Goal: Transaction & Acquisition: Purchase product/service

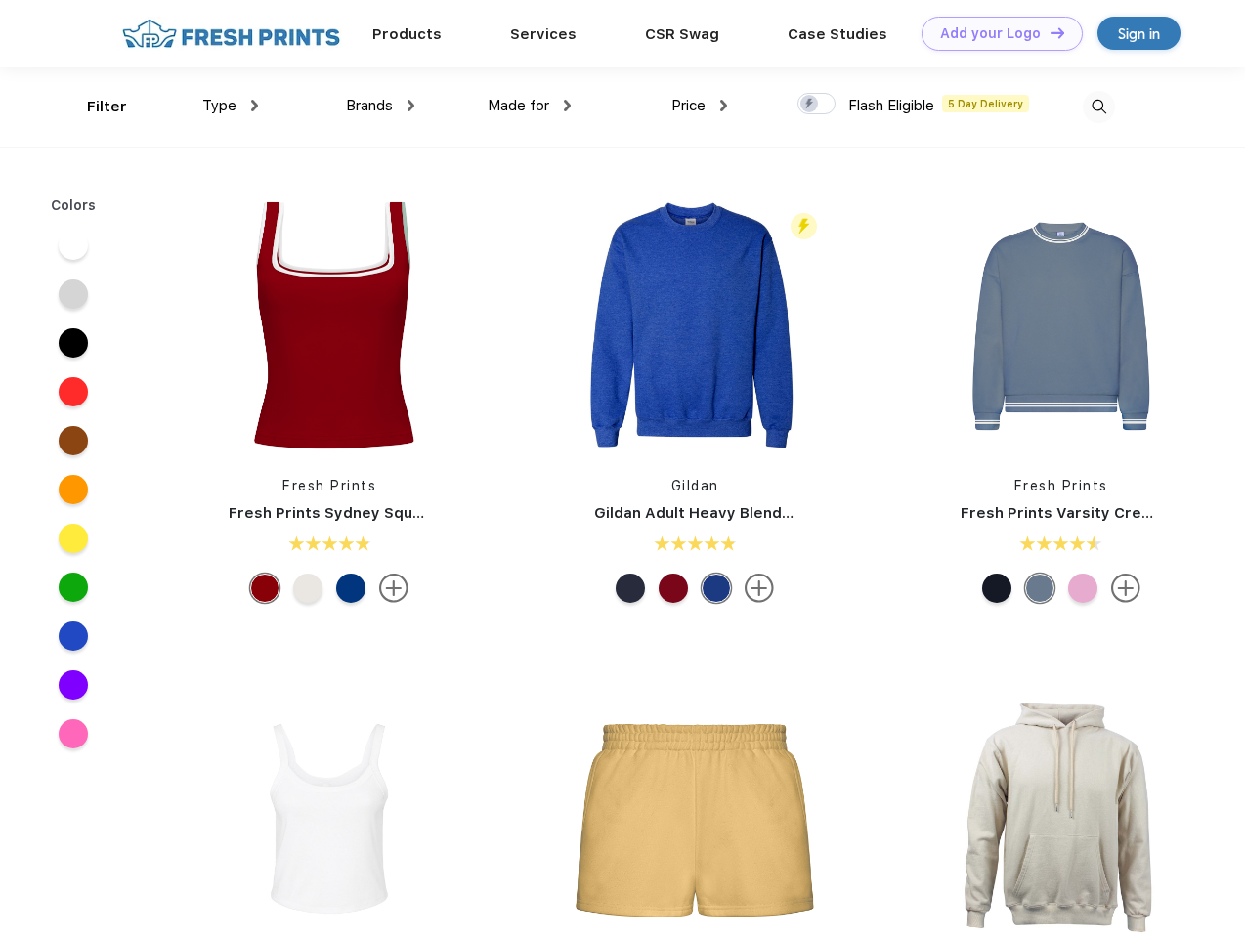
click at [995, 33] on link "Add your Logo Design Tool" at bounding box center [1002, 34] width 161 height 34
click at [0, 0] on div "Design Tool" at bounding box center [0, 0] width 0 height 0
click at [1049, 32] on link "Add your Logo Design Tool" at bounding box center [1002, 34] width 161 height 34
click at [94, 107] on div "Filter" at bounding box center [107, 107] width 40 height 22
click at [231, 106] on span "Type" at bounding box center [219, 106] width 34 height 18
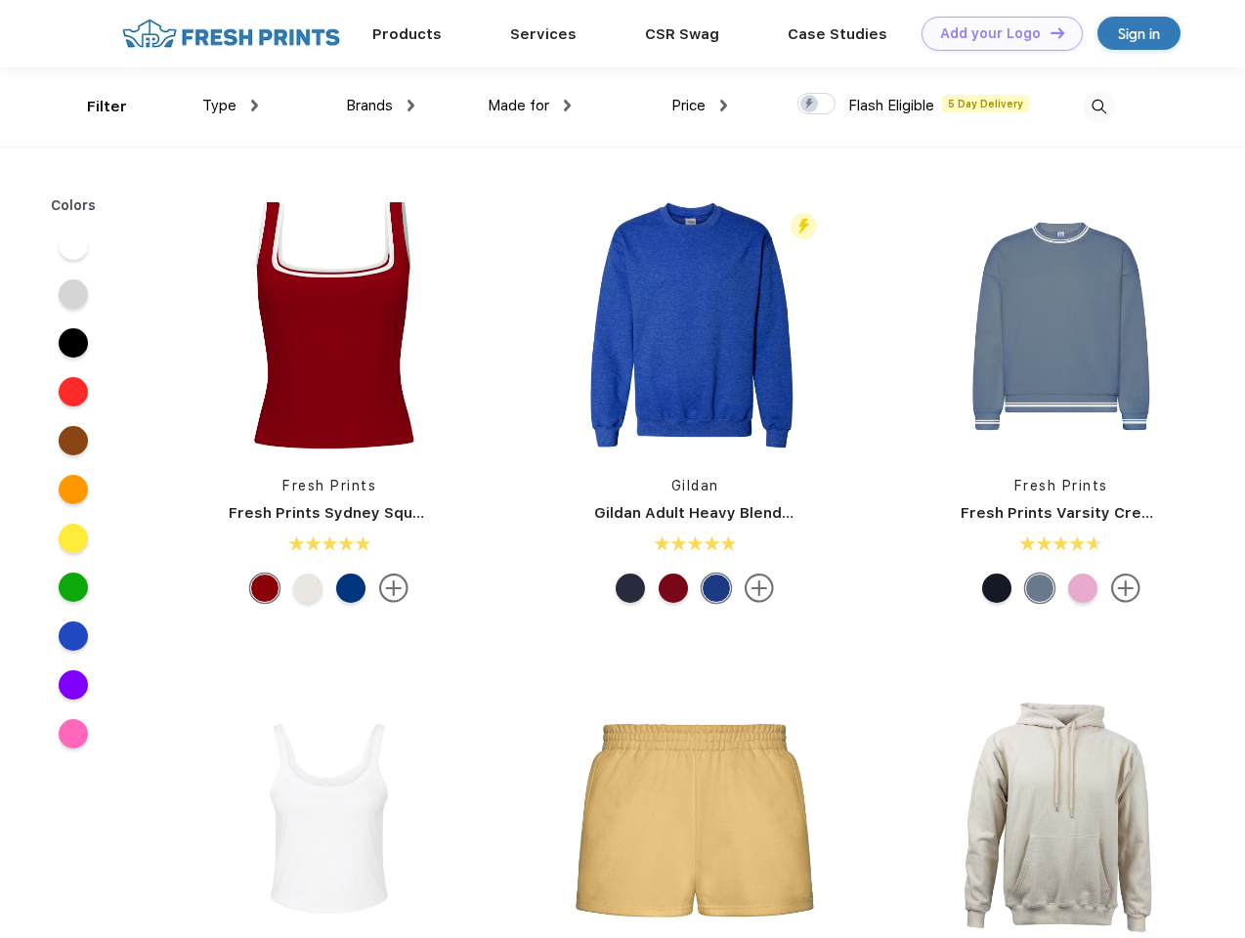
click at [380, 106] on span "Brands" at bounding box center [369, 106] width 47 height 18
click at [530, 106] on span "Made for" at bounding box center [519, 106] width 62 height 18
click at [700, 106] on span "Price" at bounding box center [689, 106] width 34 height 18
click at [817, 105] on div at bounding box center [817, 104] width 38 height 22
click at [810, 105] on input "checkbox" at bounding box center [804, 98] width 13 height 13
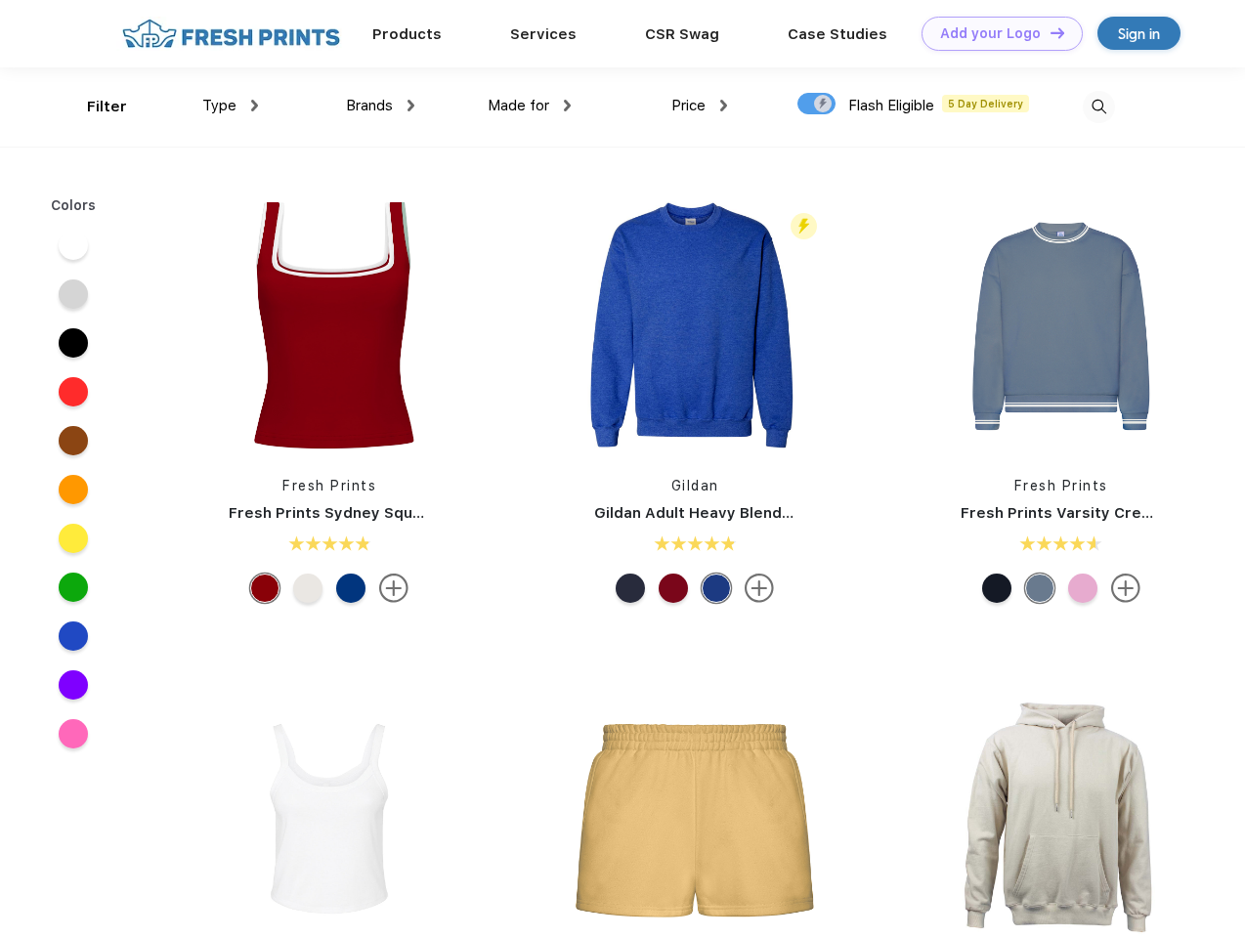
click at [1099, 107] on img at bounding box center [1099, 107] width 32 height 32
